Goal: Task Accomplishment & Management: Manage account settings

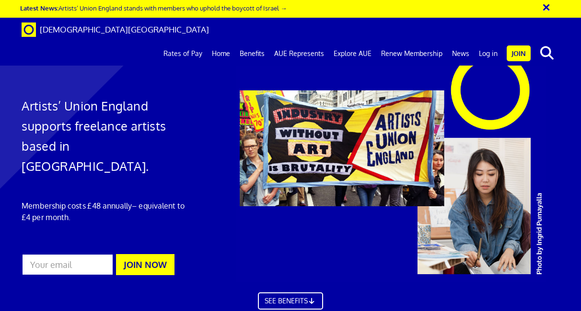
scroll to position [0, 0]
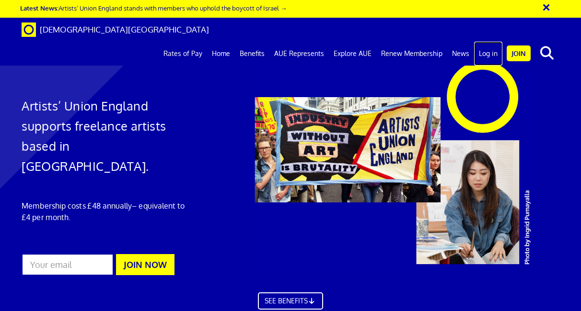
click at [490, 42] on link "Log in" at bounding box center [488, 54] width 28 height 24
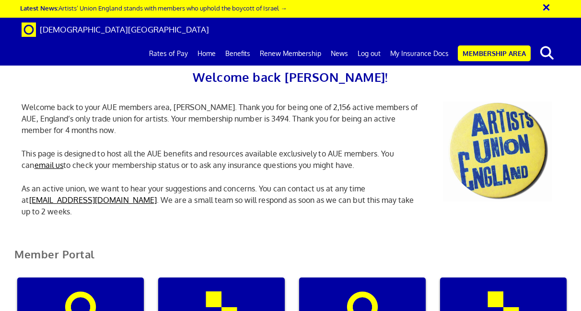
scroll to position [135, 0]
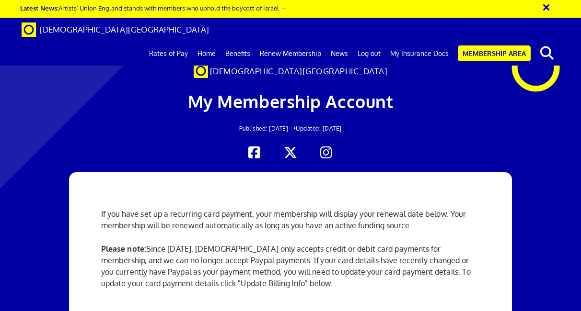
scroll to position [182, 0]
drag, startPoint x: 402, startPoint y: 199, endPoint x: 455, endPoint y: 199, distance: 52.7
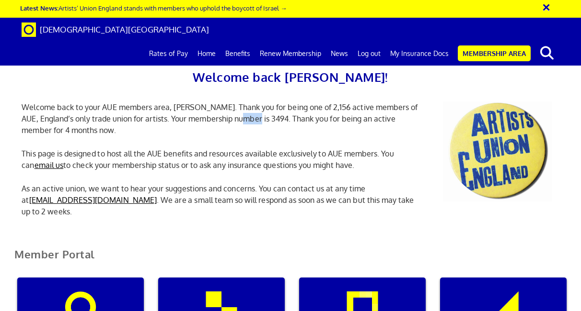
drag, startPoint x: 252, startPoint y: 118, endPoint x: 270, endPoint y: 118, distance: 17.2
click at [270, 118] on p "Welcome back to your AUE members area, [PERSON_NAME]. Thank you for being one o…" at bounding box center [221, 119] width 414 height 34
copy p "3494"
